Goal: Task Accomplishment & Management: Manage account settings

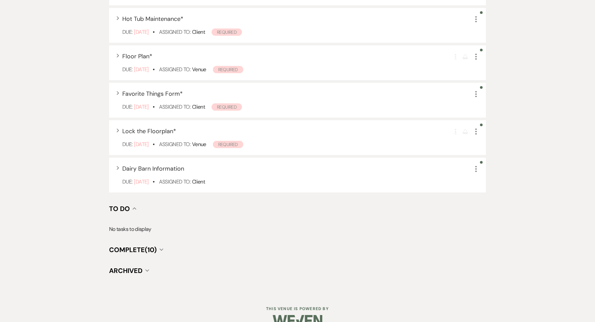
scroll to position [420, 0]
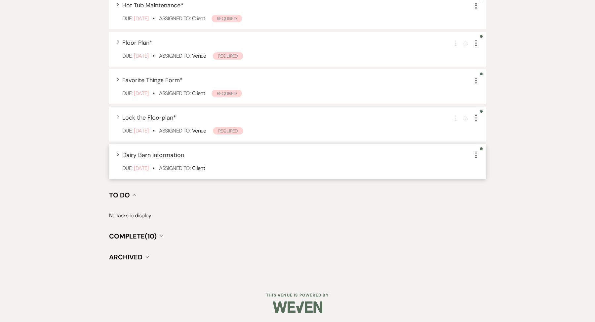
click at [475, 155] on icon "More" at bounding box center [476, 155] width 8 height 8
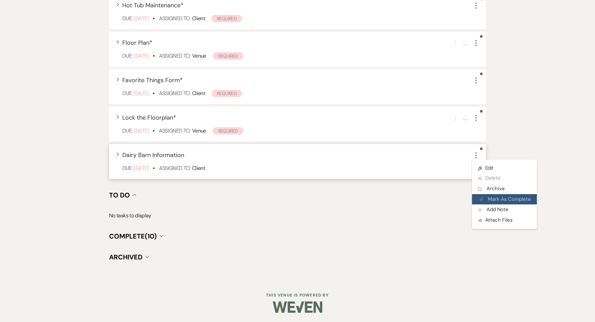
click at [489, 198] on button "Plan Portal Link Mark As Complete" at bounding box center [504, 199] width 65 height 11
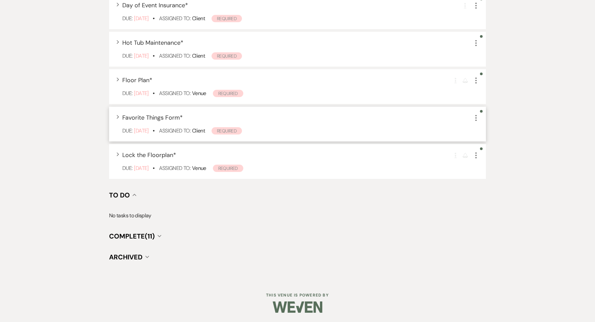
click at [478, 120] on icon "More" at bounding box center [476, 118] width 8 height 8
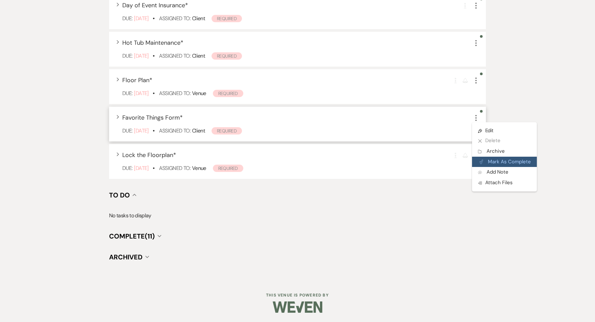
click at [493, 166] on button "Plan Portal Link Mark As Complete" at bounding box center [504, 161] width 65 height 11
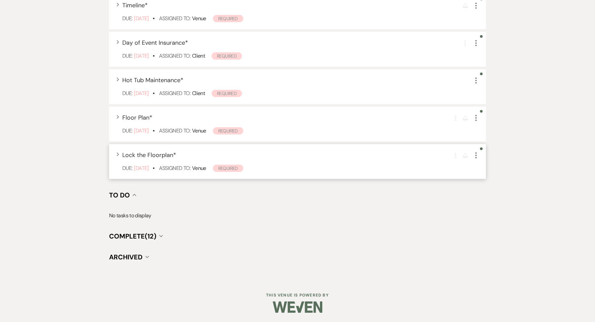
click at [478, 156] on icon "More" at bounding box center [476, 155] width 8 height 8
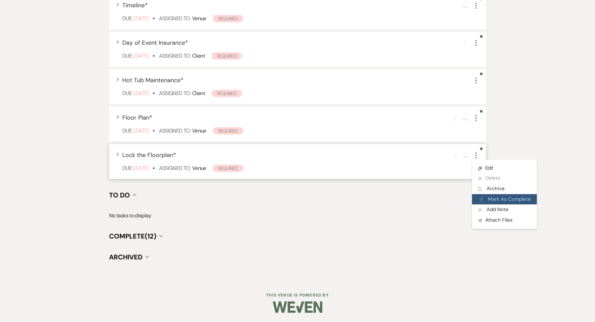
click at [496, 201] on button "Plan Portal Link Mark As Complete" at bounding box center [504, 199] width 65 height 11
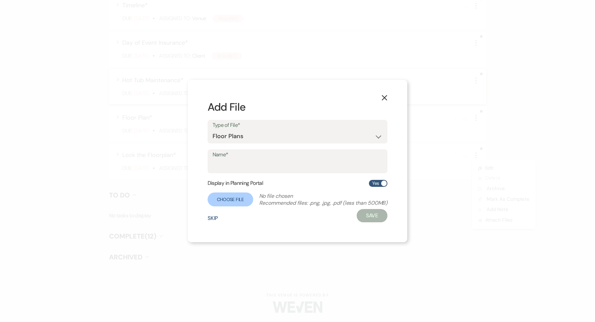
click at [389, 97] on button "X" at bounding box center [385, 98] width 10 height 12
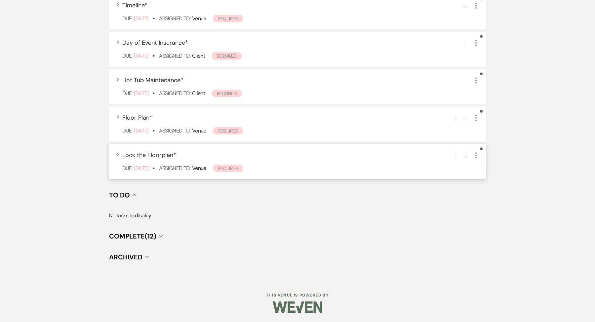
click at [479, 155] on icon "More" at bounding box center [476, 155] width 8 height 8
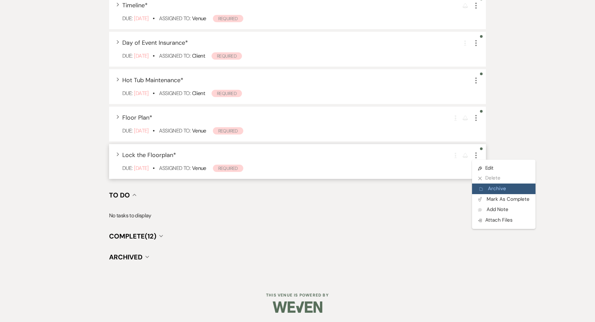
click at [488, 187] on button "Archive Archive" at bounding box center [504, 188] width 64 height 11
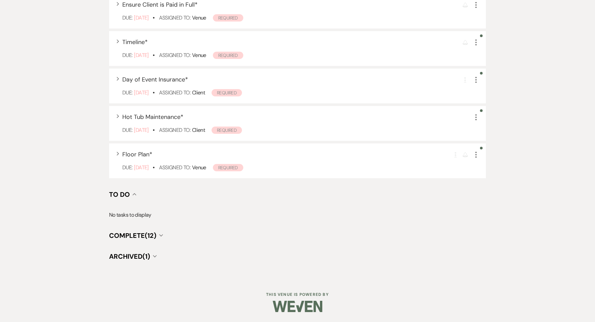
scroll to position [308, 0]
click at [476, 154] on use "button" at bounding box center [476, 156] width 1 height 6
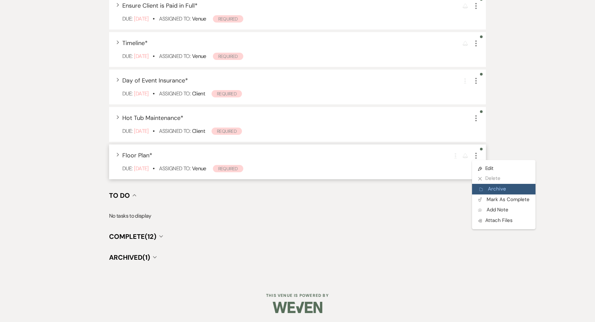
click at [491, 188] on button "Archive Archive" at bounding box center [504, 189] width 64 height 11
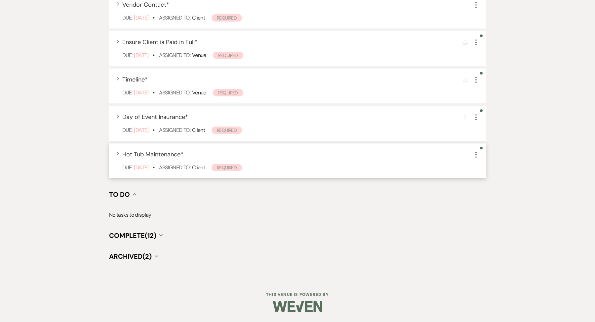
scroll to position [271, 0]
click at [477, 152] on icon "More" at bounding box center [476, 156] width 8 height 8
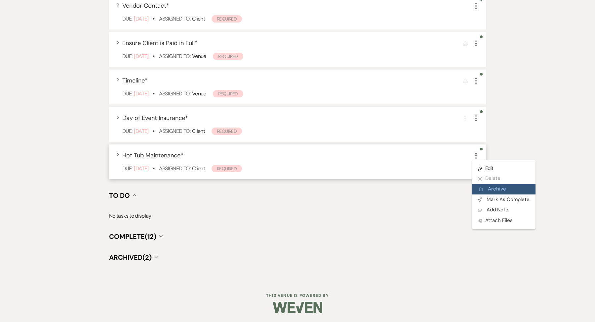
click at [492, 189] on button "Archive Archive" at bounding box center [504, 189] width 64 height 11
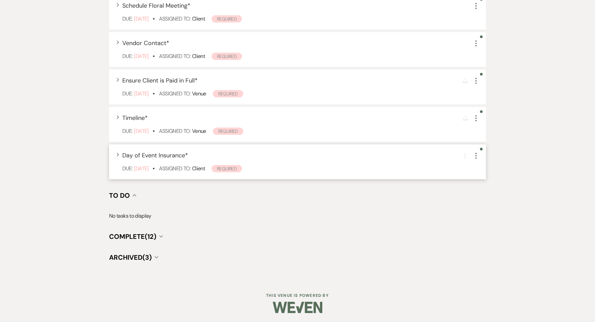
click at [477, 154] on icon "More" at bounding box center [476, 156] width 8 height 8
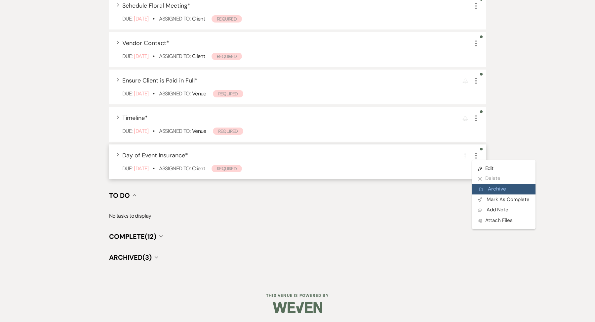
click at [479, 186] on button "Archive Archive" at bounding box center [504, 189] width 64 height 11
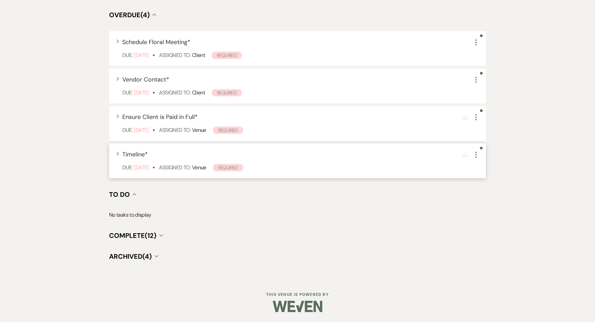
scroll to position [196, 0]
click at [477, 155] on icon "More" at bounding box center [476, 156] width 8 height 8
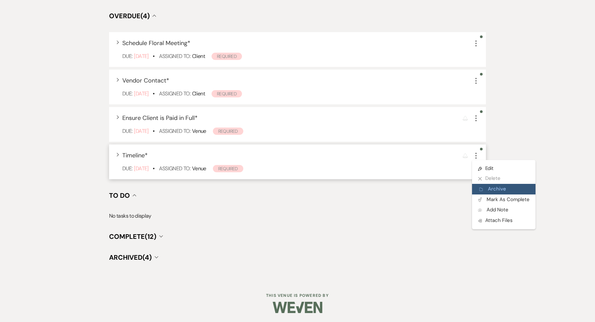
click at [482, 191] on icon "Archive" at bounding box center [482, 189] width 4 height 5
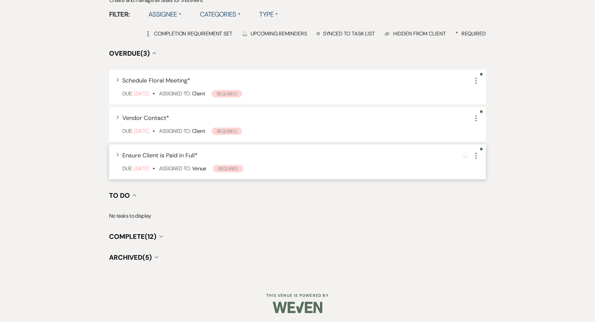
click at [475, 155] on icon "More" at bounding box center [476, 156] width 8 height 8
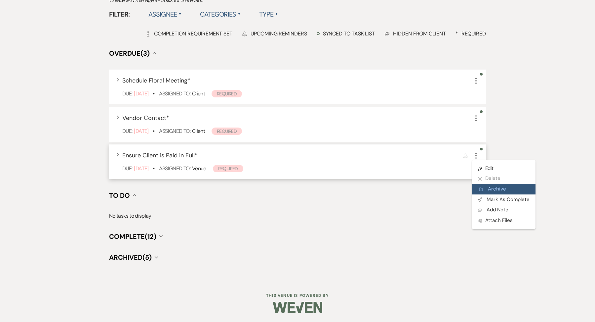
click at [484, 189] on button "Archive Archive" at bounding box center [504, 189] width 64 height 11
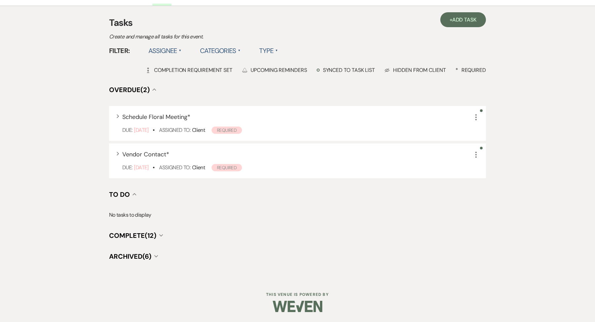
scroll to position [121, 0]
click at [475, 152] on icon "More" at bounding box center [476, 156] width 8 height 8
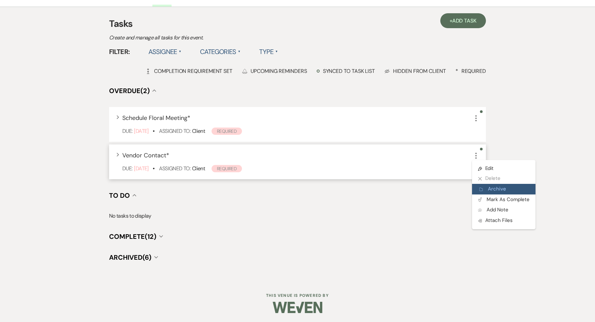
click at [485, 189] on button "Archive Archive" at bounding box center [504, 189] width 64 height 11
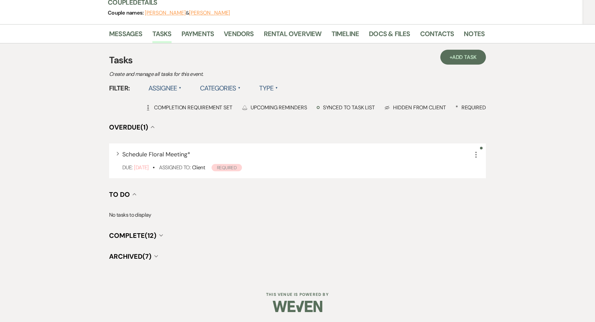
scroll to position [84, 0]
click at [477, 155] on use "button" at bounding box center [476, 156] width 1 height 6
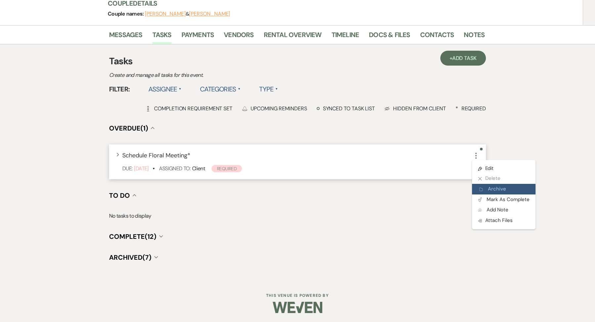
click at [485, 185] on button "Archive Archive" at bounding box center [504, 189] width 64 height 11
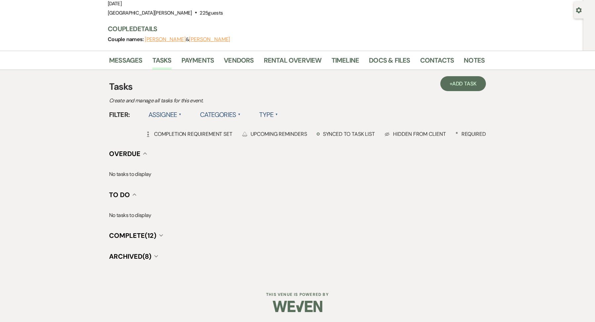
scroll to position [57, 0]
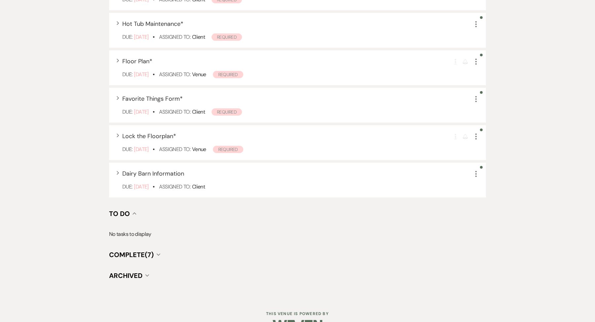
scroll to position [404, 0]
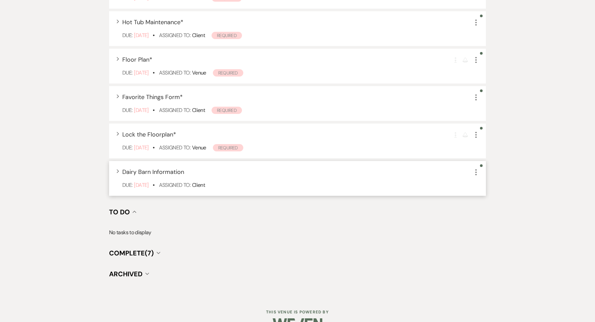
click at [478, 171] on icon "More" at bounding box center [476, 172] width 8 height 8
click at [484, 205] on button "Archive Archive" at bounding box center [504, 205] width 64 height 11
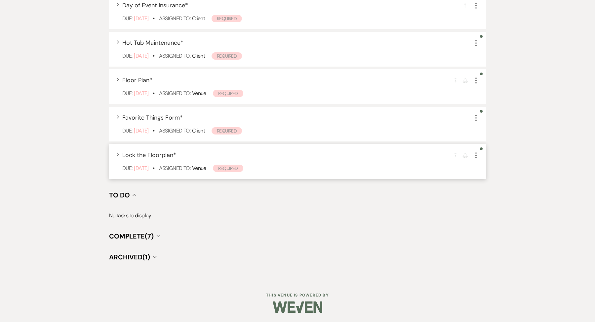
click at [479, 156] on icon "More" at bounding box center [476, 155] width 8 height 8
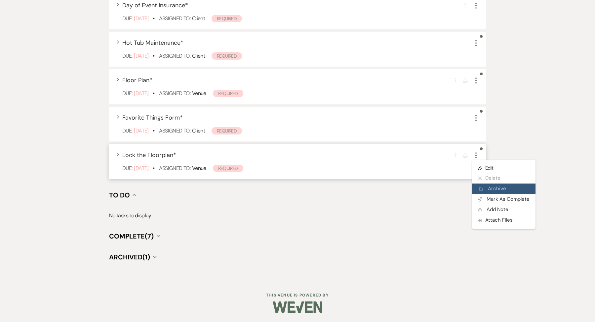
click at [494, 185] on button "Archive Archive" at bounding box center [504, 188] width 64 height 11
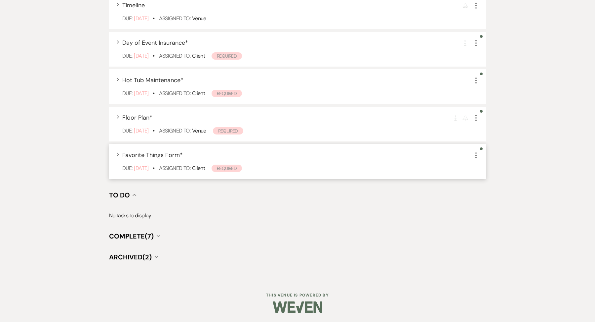
click at [474, 152] on icon "More" at bounding box center [476, 155] width 8 height 8
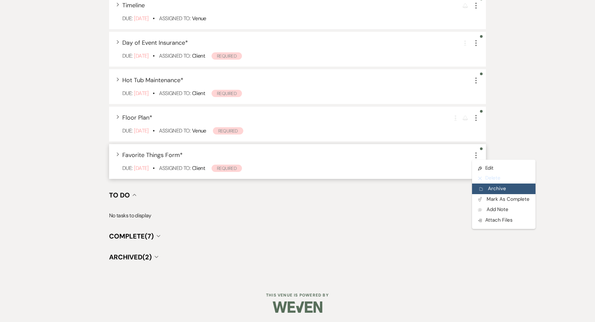
drag, startPoint x: 489, startPoint y: 180, endPoint x: 491, endPoint y: 190, distance: 9.7
click at [491, 190] on ul "Pencil Edit X Delete Archive Archive Plan Portal Link Mark As Complete Add Note…" at bounding box center [504, 193] width 64 height 69
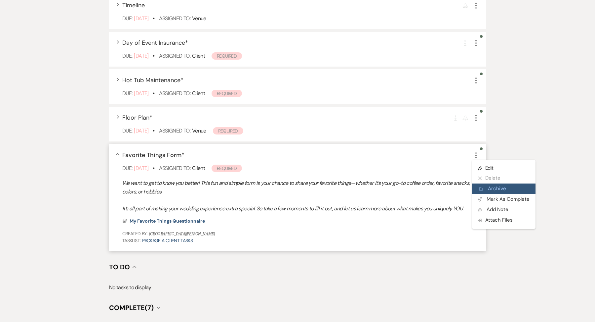
click at [491, 190] on button "Archive Archive" at bounding box center [504, 188] width 64 height 11
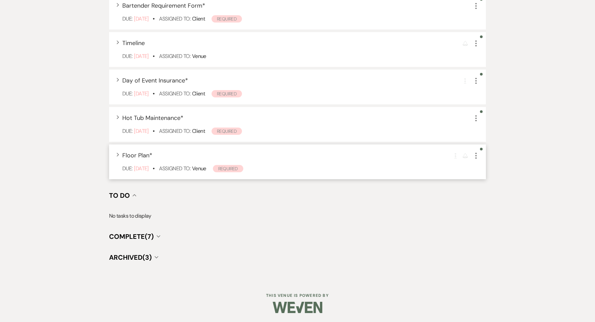
click at [480, 153] on icon "More" at bounding box center [476, 156] width 8 height 8
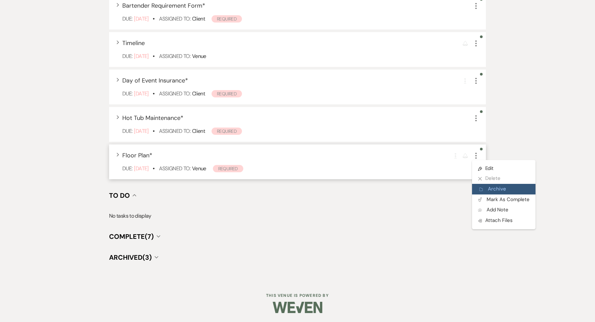
click at [483, 189] on use "button" at bounding box center [481, 188] width 3 height 3
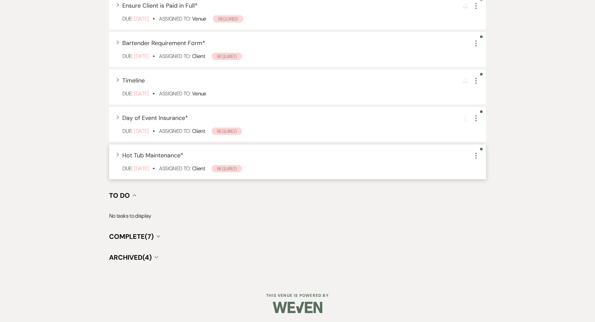
click at [477, 154] on icon "More" at bounding box center [476, 156] width 8 height 8
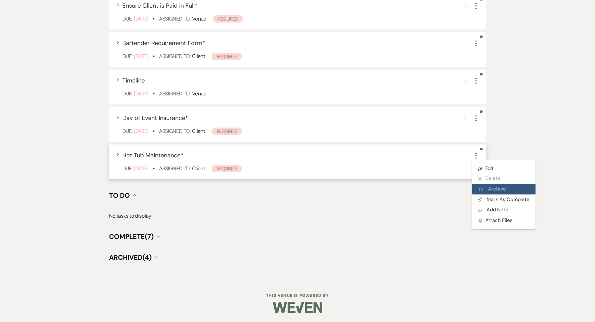
click at [479, 189] on button "Archive Archive" at bounding box center [504, 189] width 64 height 11
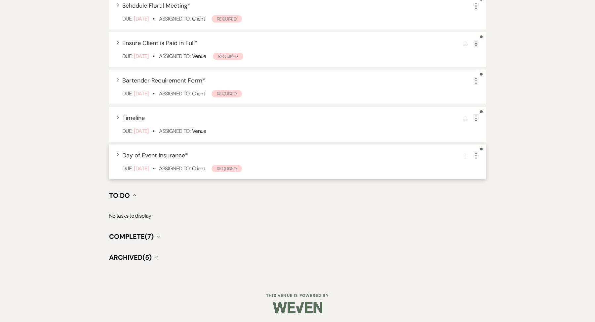
click at [477, 153] on use "button" at bounding box center [476, 156] width 1 height 6
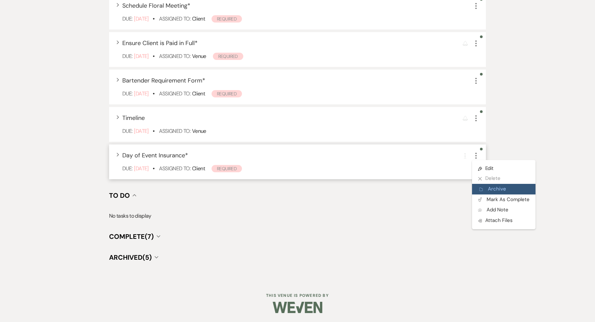
click at [476, 190] on button "Archive Archive" at bounding box center [504, 189] width 64 height 11
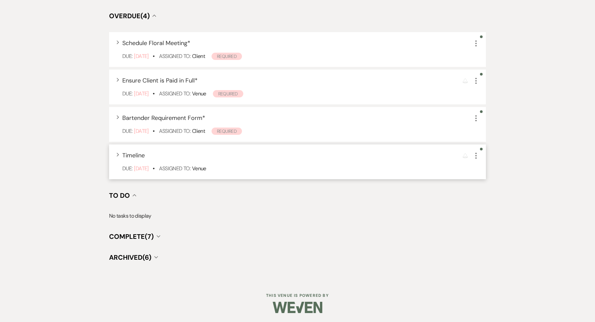
click at [477, 157] on icon "More" at bounding box center [476, 156] width 8 height 8
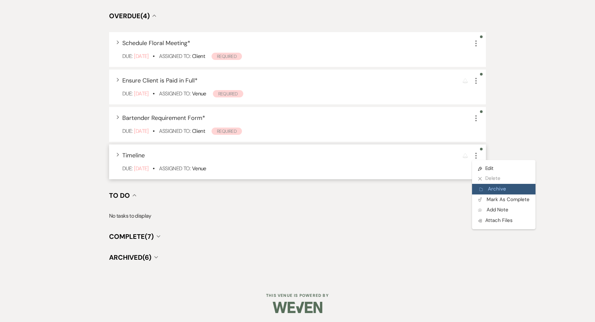
click at [479, 189] on button "Archive Archive" at bounding box center [504, 189] width 64 height 11
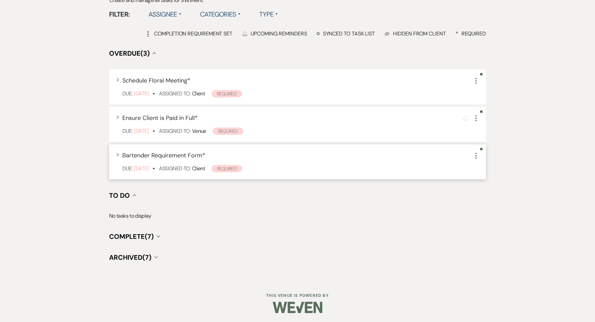
click at [476, 159] on div "Expand Bartender Requirement Form * More Due: Feb 24 25 • Assigned To: Client R…" at bounding box center [297, 161] width 377 height 35
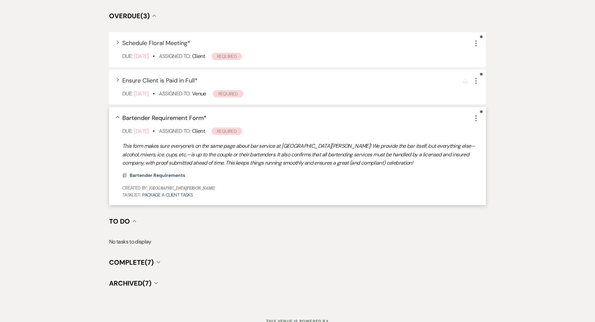
click at [475, 122] on div "Collapse Bartender Requirement Form * More Due: Feb 24 25 • Assigned To: Client…" at bounding box center [297, 156] width 377 height 98
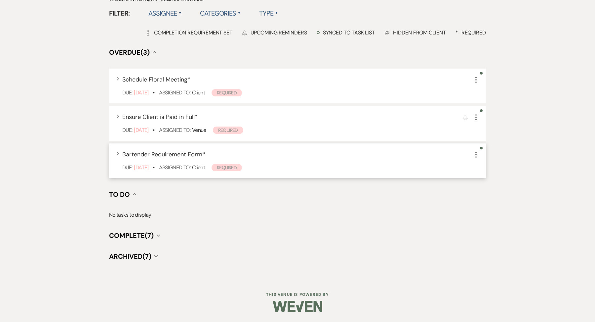
scroll to position [158, 0]
click at [478, 154] on icon "More" at bounding box center [476, 156] width 8 height 8
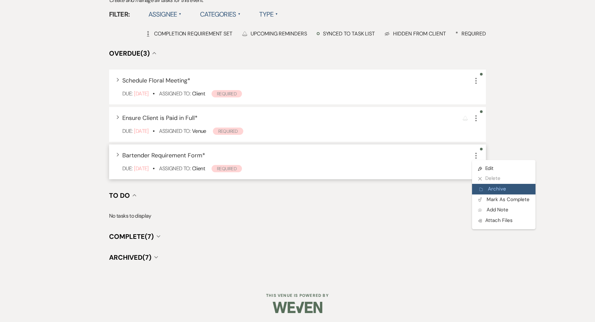
click at [479, 190] on button "Archive Archive" at bounding box center [504, 189] width 64 height 11
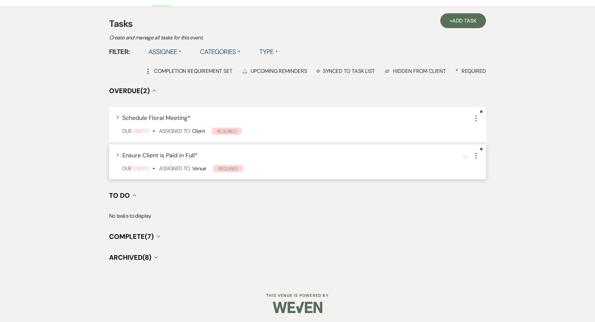
click at [475, 157] on icon "More" at bounding box center [476, 156] width 8 height 8
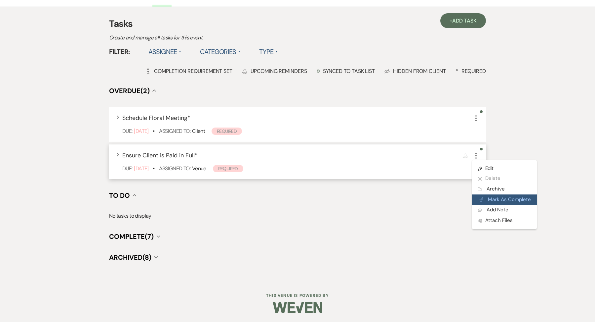
click at [479, 194] on button "Plan Portal Link Mark As Complete" at bounding box center [504, 199] width 65 height 11
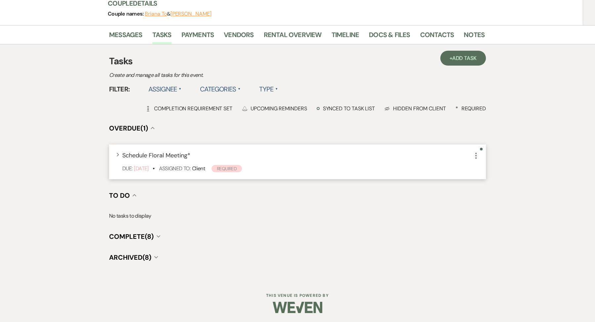
click at [477, 153] on icon "More" at bounding box center [476, 156] width 8 height 8
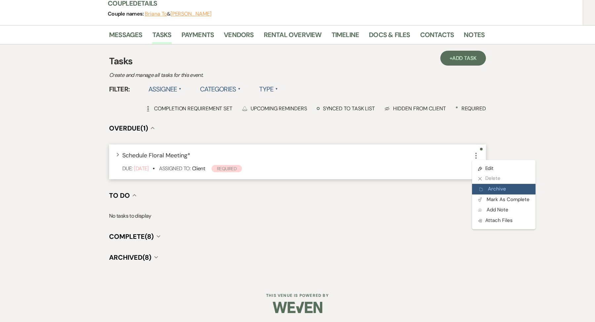
click at [482, 187] on icon "Archive" at bounding box center [482, 189] width 4 height 5
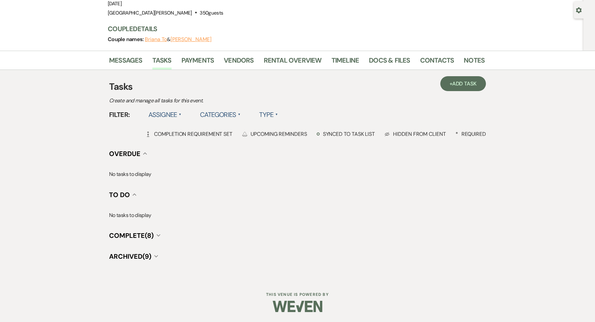
scroll to position [57, 0]
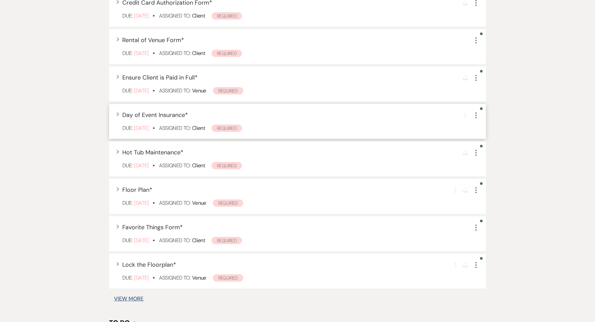
scroll to position [323, 0]
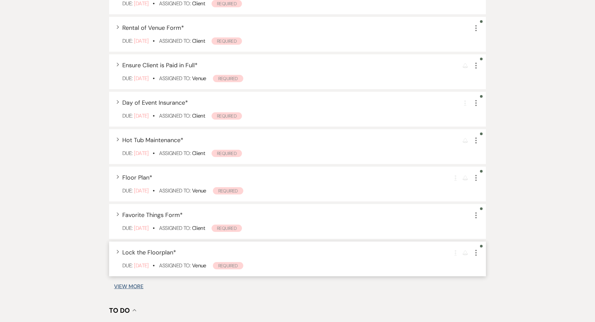
click at [470, 253] on div "Completion Requirement Reminder More" at bounding box center [466, 252] width 26 height 9
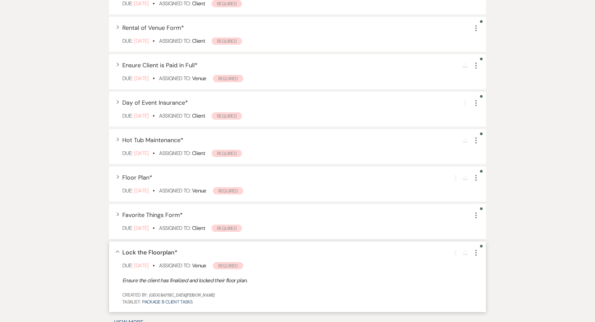
click at [467, 255] on div "Completion Requirement Reminder More" at bounding box center [466, 252] width 26 height 9
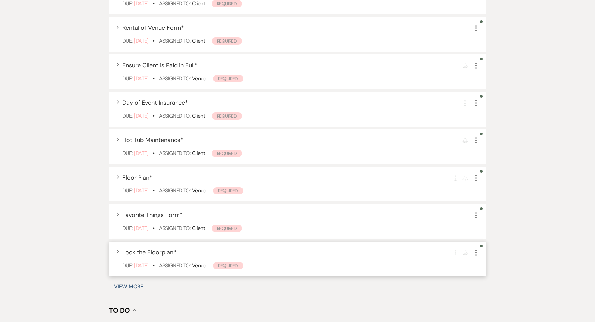
click at [474, 255] on icon "More" at bounding box center [476, 252] width 8 height 8
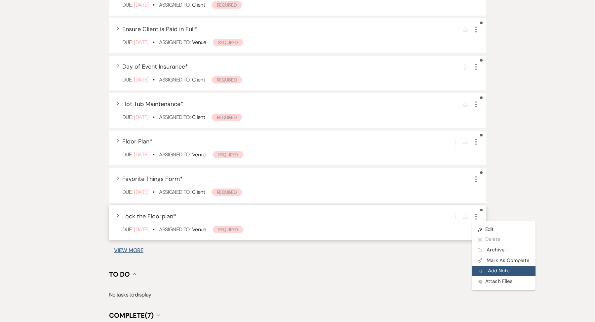
scroll to position [368, 0]
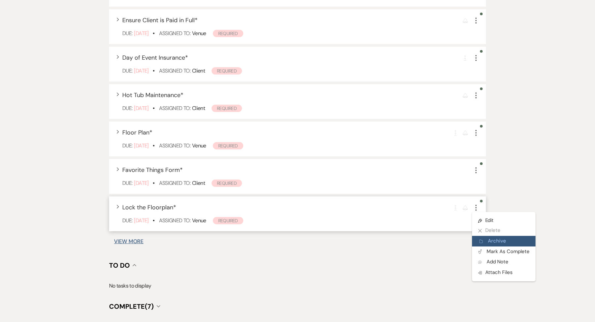
click at [497, 241] on button "Archive Archive" at bounding box center [504, 241] width 64 height 11
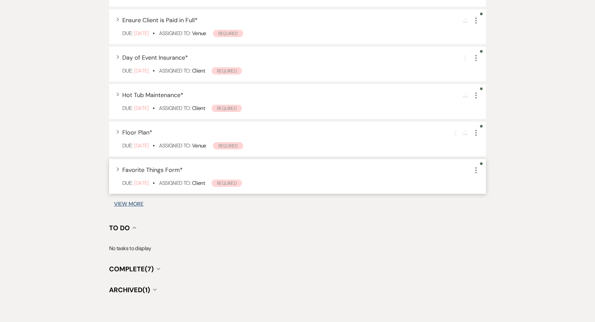
click at [478, 172] on icon "More" at bounding box center [476, 170] width 8 height 8
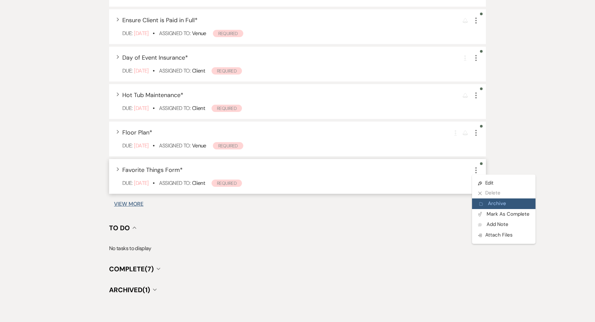
click at [490, 206] on button "Archive Archive" at bounding box center [504, 203] width 64 height 11
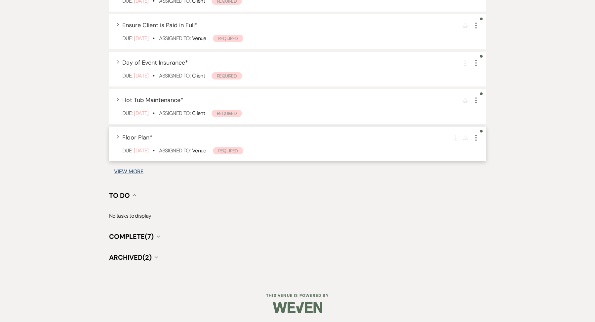
click at [480, 139] on div "Expand Floor Plan * Completion Requirement Reminder More Due: Jul 20 25 • Assig…" at bounding box center [297, 143] width 377 height 35
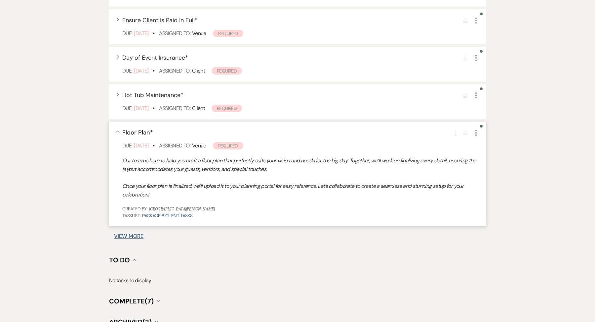
click at [475, 131] on icon "More" at bounding box center [476, 133] width 8 height 8
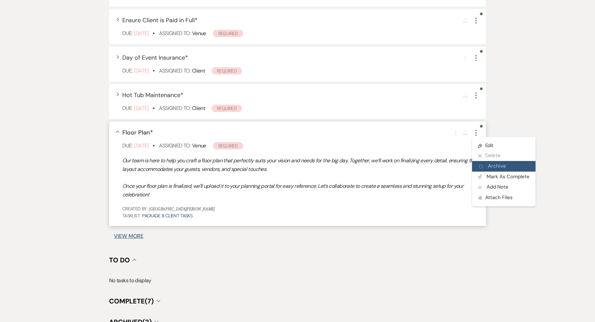
click at [480, 168] on button "Archive Archive" at bounding box center [504, 166] width 64 height 11
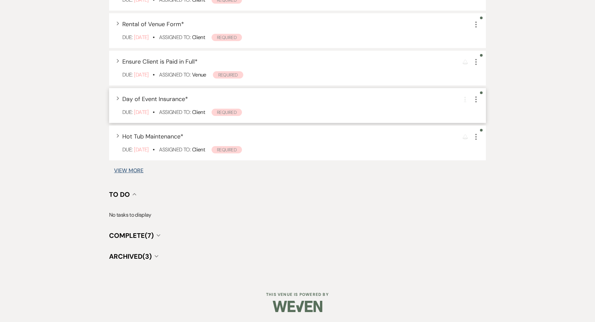
scroll to position [326, 0]
click at [478, 134] on icon "More" at bounding box center [476, 138] width 8 height 8
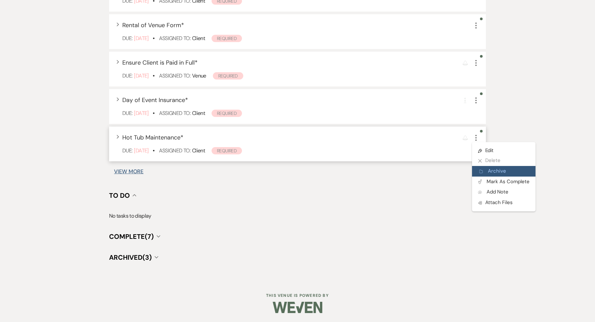
click at [477, 170] on button "Archive Archive" at bounding box center [504, 171] width 64 height 11
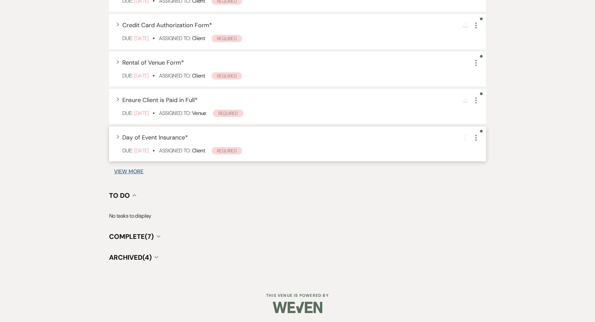
click at [478, 134] on icon "More" at bounding box center [476, 138] width 8 height 8
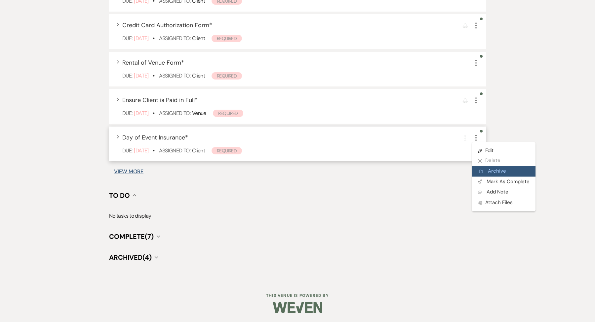
click at [483, 172] on icon "Archive" at bounding box center [482, 171] width 4 height 5
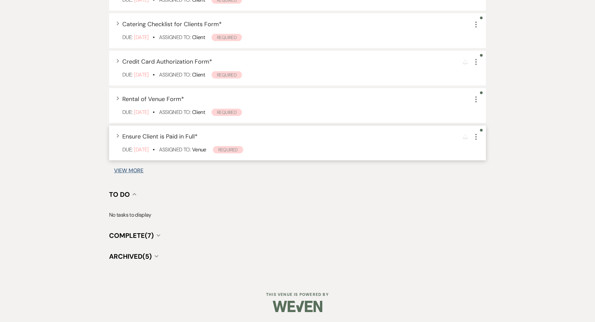
scroll to position [251, 0]
click at [476, 138] on icon "More" at bounding box center [476, 138] width 8 height 8
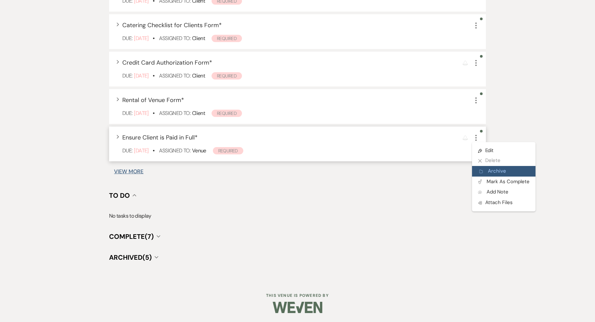
click at [485, 169] on button "Archive Archive" at bounding box center [504, 171] width 64 height 11
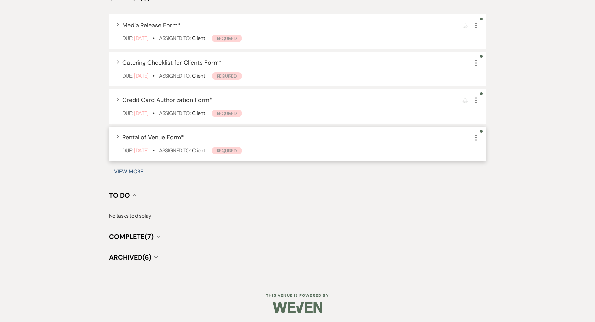
click at [475, 140] on icon "More" at bounding box center [476, 138] width 8 height 8
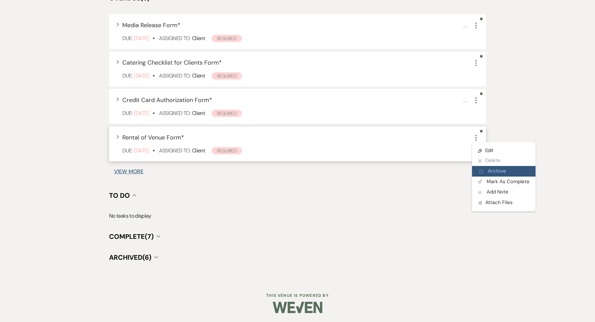
click at [480, 171] on use "button" at bounding box center [481, 170] width 3 height 3
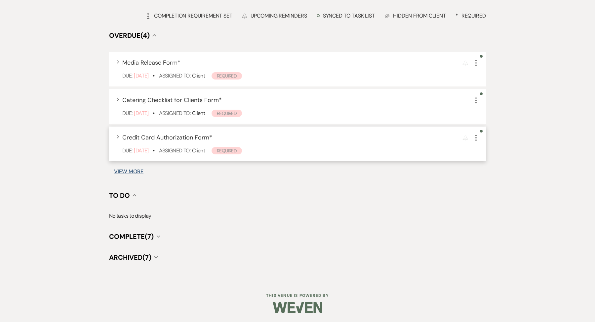
click at [477, 134] on icon "More" at bounding box center [476, 138] width 8 height 8
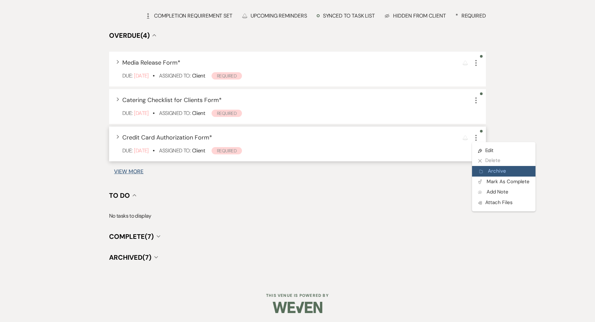
click at [480, 172] on use "button" at bounding box center [481, 170] width 3 height 3
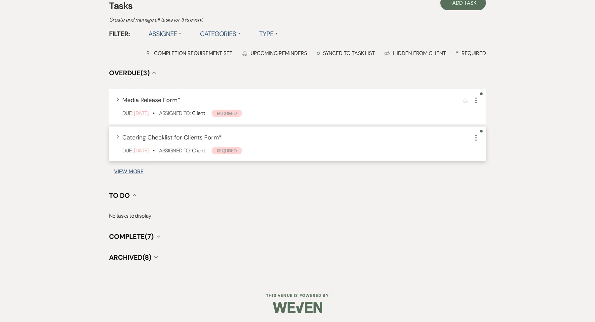
click at [479, 139] on icon "More" at bounding box center [476, 138] width 8 height 8
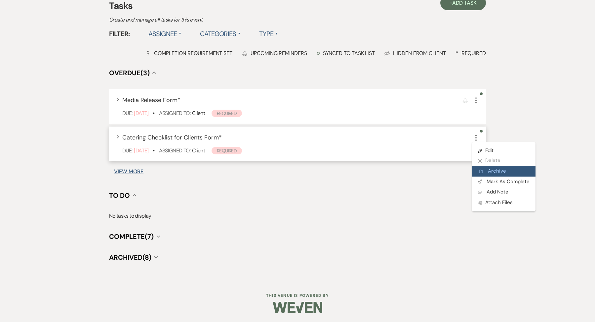
click at [489, 167] on button "Archive Archive" at bounding box center [504, 171] width 64 height 11
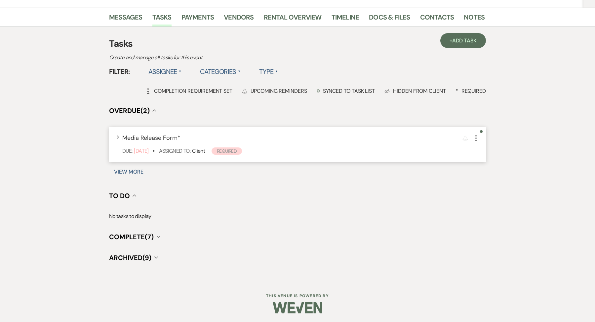
click at [477, 137] on icon "More" at bounding box center [476, 138] width 8 height 8
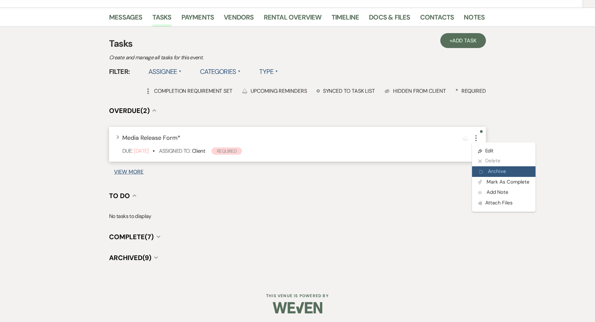
click at [491, 172] on button "Archive Archive" at bounding box center [504, 171] width 64 height 11
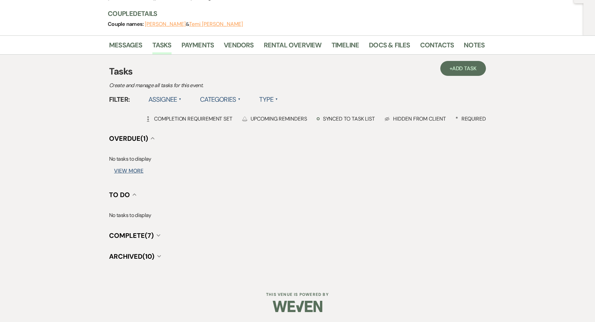
scroll to position [72, 0]
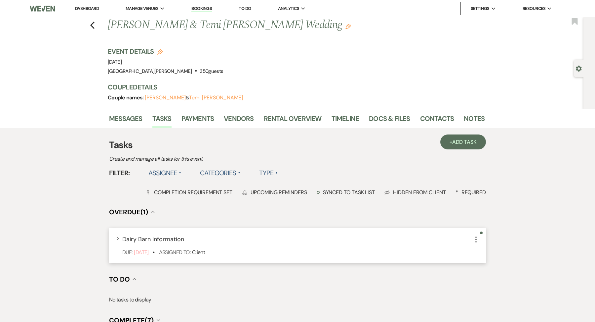
click at [472, 239] on icon "More" at bounding box center [476, 239] width 8 height 8
click at [485, 272] on button "Archive Archive" at bounding box center [504, 272] width 64 height 11
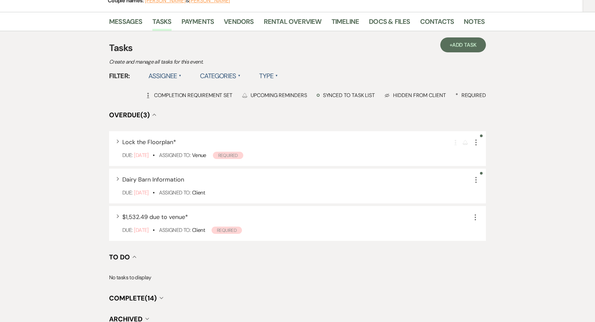
scroll to position [110, 0]
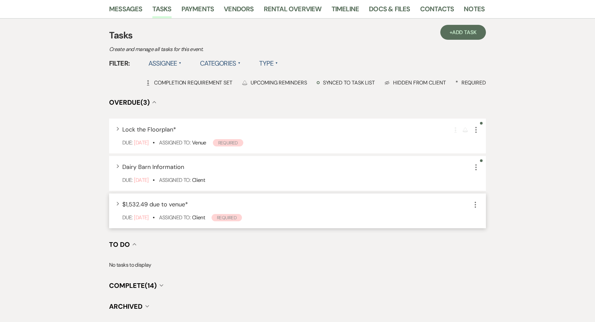
click at [481, 202] on div "Expand $1,532.49 due to venue * More Due: [DATE] • Assigned To: Client Required" at bounding box center [297, 210] width 377 height 35
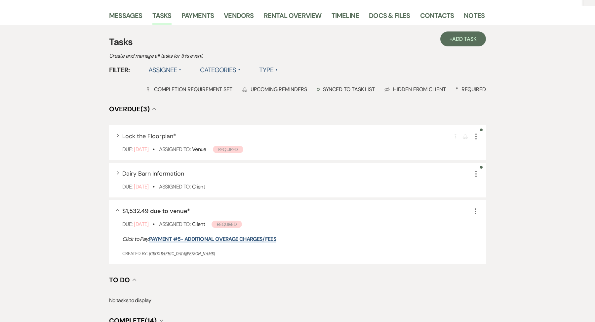
scroll to position [60, 0]
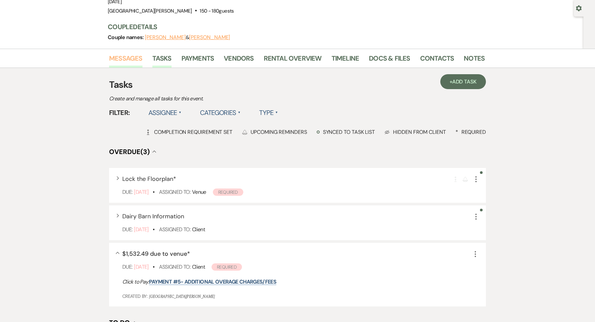
click at [132, 56] on link "Messages" at bounding box center [125, 60] width 33 height 15
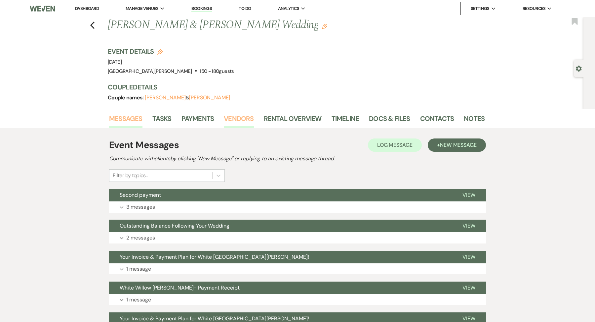
scroll to position [11, 0]
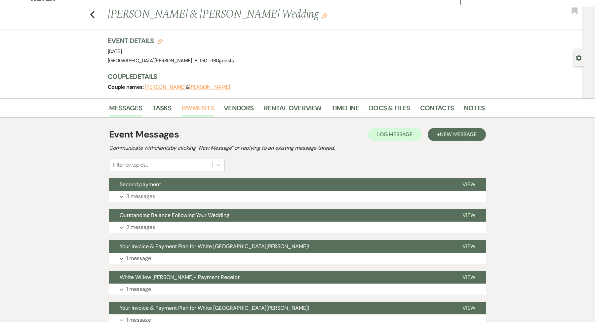
click at [201, 104] on link "Payments" at bounding box center [198, 110] width 33 height 15
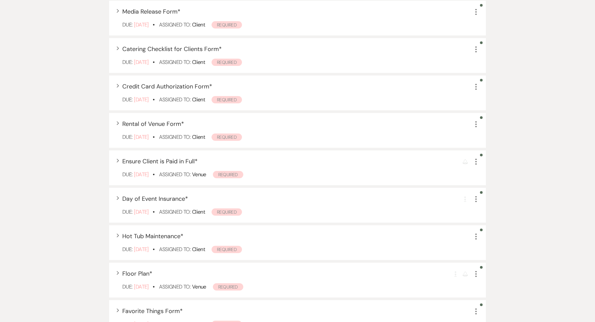
scroll to position [438, 0]
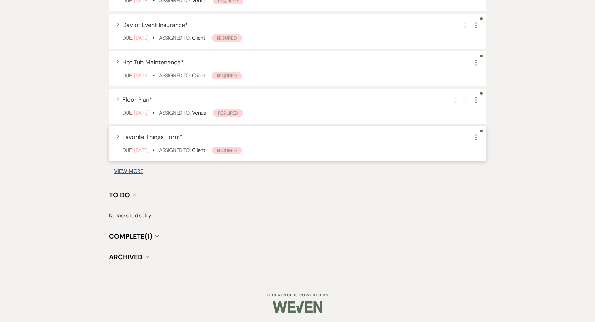
click at [474, 137] on icon "More" at bounding box center [476, 137] width 8 height 8
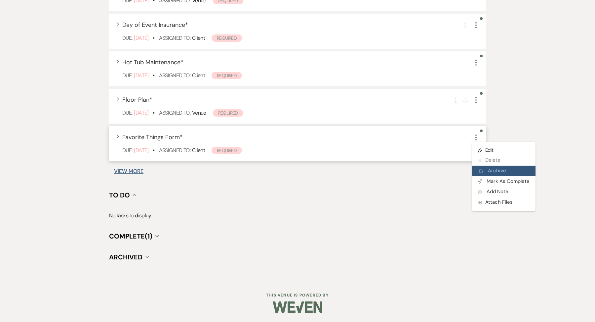
click at [493, 169] on button "Archive Archive" at bounding box center [504, 170] width 64 height 11
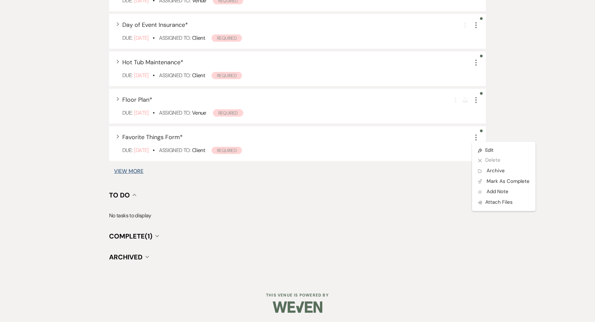
scroll to position [401, 0]
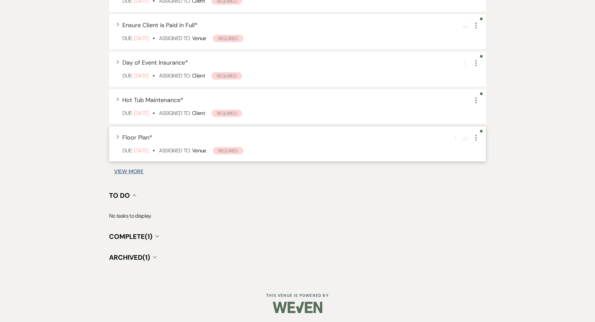
click at [477, 134] on icon "More" at bounding box center [476, 138] width 8 height 8
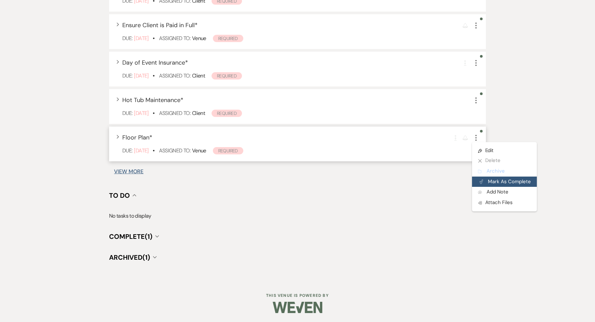
click at [483, 176] on button "Archive Archive" at bounding box center [504, 171] width 65 height 11
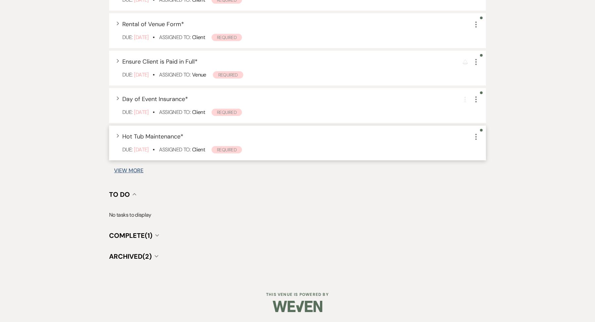
scroll to position [363, 0]
click at [477, 135] on use "button" at bounding box center [476, 138] width 1 height 6
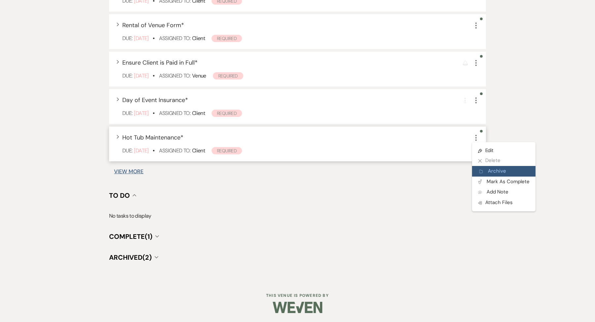
click at [483, 173] on button "Archive Archive" at bounding box center [504, 171] width 64 height 11
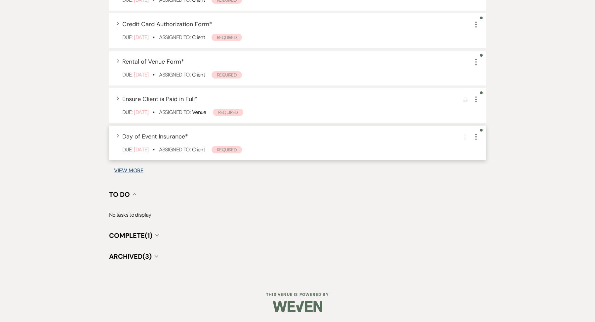
scroll to position [326, 0]
click at [475, 140] on icon "More" at bounding box center [476, 138] width 8 height 8
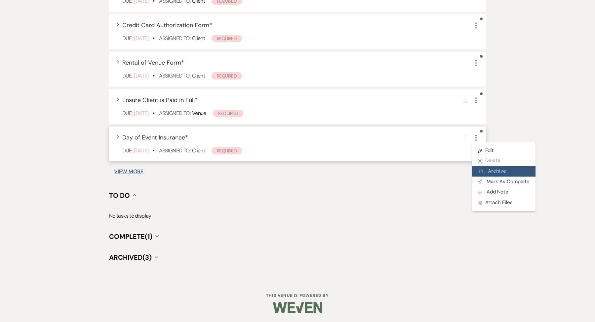
click at [482, 170] on use "button" at bounding box center [481, 170] width 3 height 3
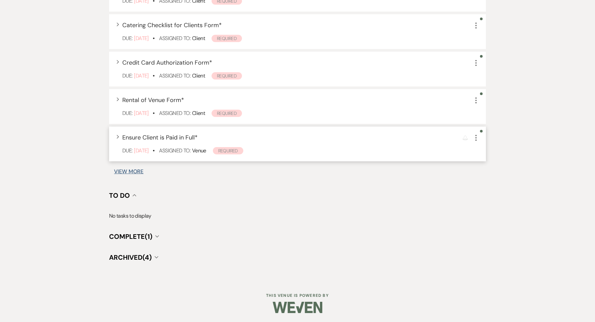
click at [477, 137] on icon "More" at bounding box center [476, 138] width 8 height 8
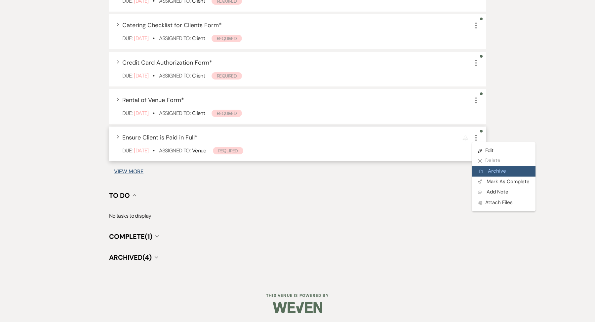
click at [479, 168] on button "Archive Archive" at bounding box center [504, 171] width 64 height 11
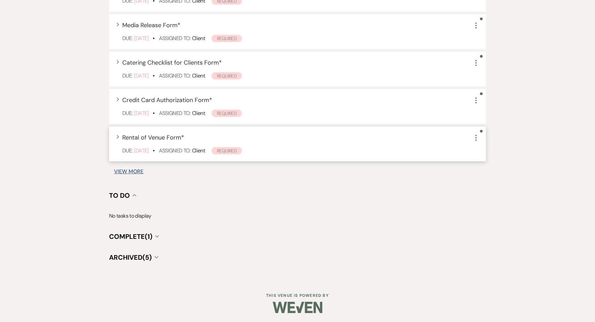
click at [478, 136] on icon "More" at bounding box center [476, 138] width 8 height 8
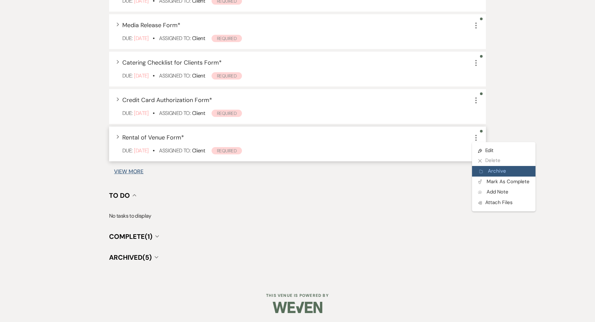
click at [481, 171] on use "button" at bounding box center [481, 170] width 3 height 3
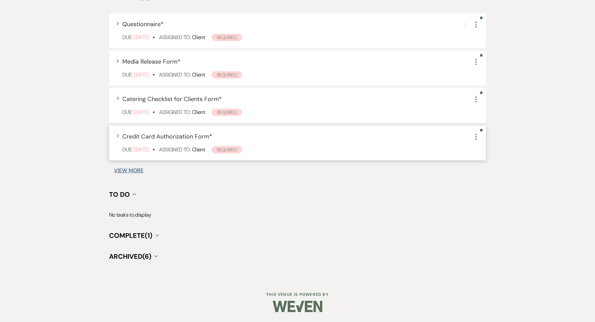
scroll to position [214, 0]
click at [477, 137] on icon "More" at bounding box center [476, 138] width 8 height 8
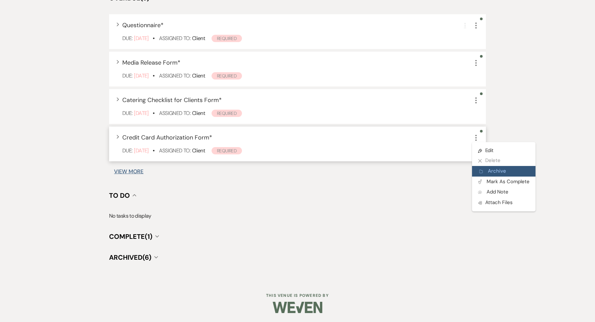
click at [479, 170] on button "Archive Archive" at bounding box center [504, 171] width 64 height 11
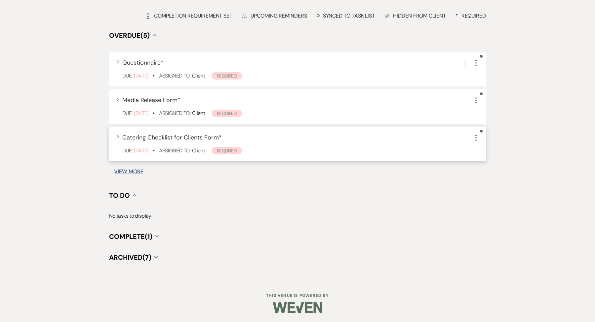
click at [477, 134] on icon "More" at bounding box center [476, 138] width 8 height 8
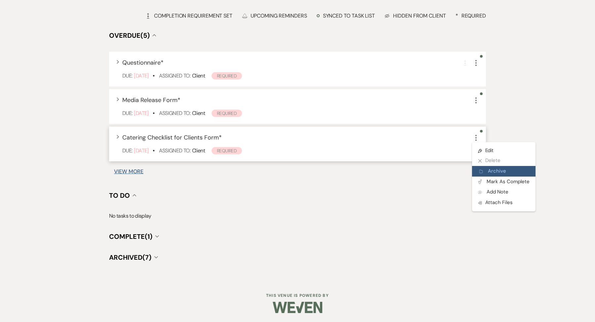
click at [490, 169] on button "Archive Archive" at bounding box center [504, 171] width 64 height 11
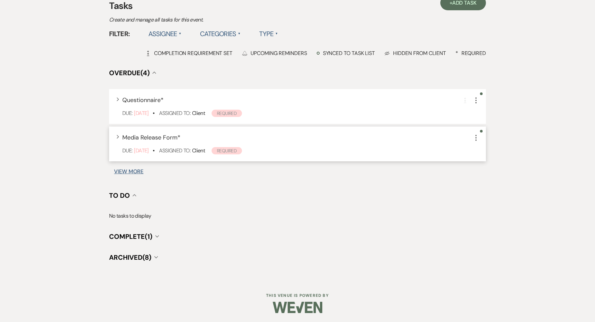
click at [475, 134] on icon "More" at bounding box center [476, 138] width 8 height 8
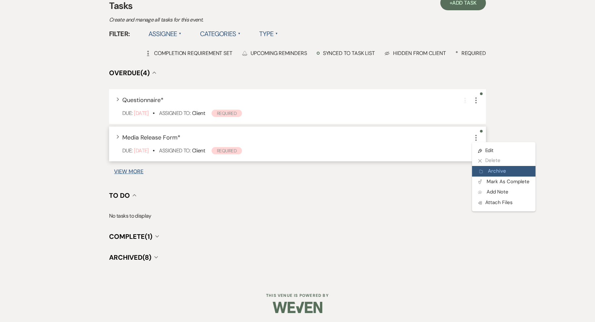
click at [487, 170] on button "Archive Archive" at bounding box center [504, 171] width 64 height 11
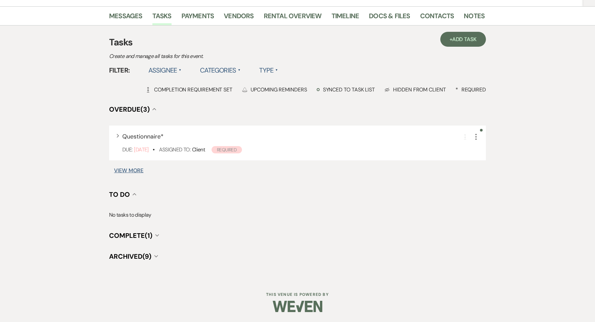
scroll to position [101, 0]
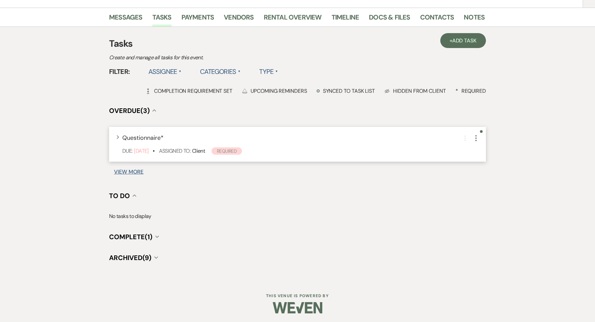
click at [478, 137] on icon "More" at bounding box center [476, 138] width 8 height 8
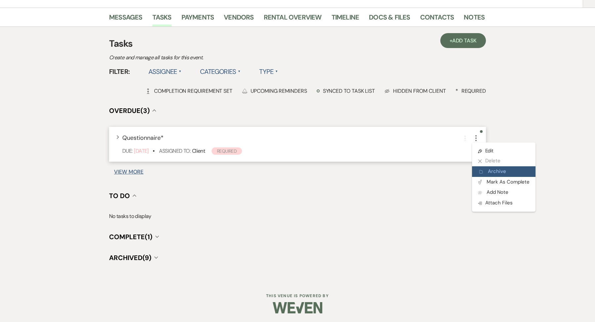
click at [486, 169] on button "Archive Archive" at bounding box center [504, 171] width 64 height 11
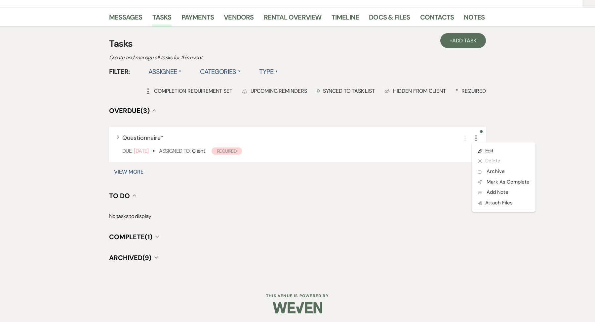
scroll to position [72, 0]
